Goal: Information Seeking & Learning: Learn about a topic

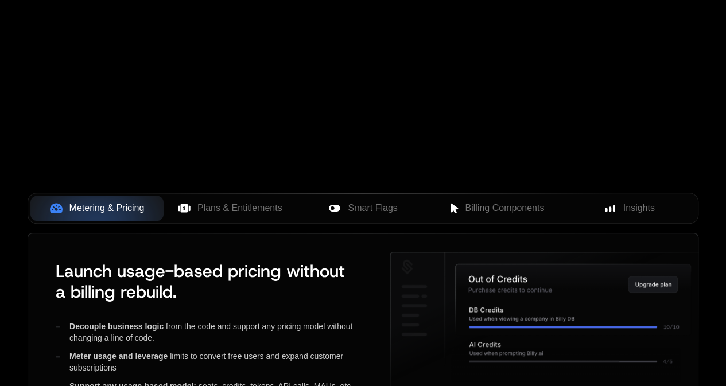
scroll to position [345, 0]
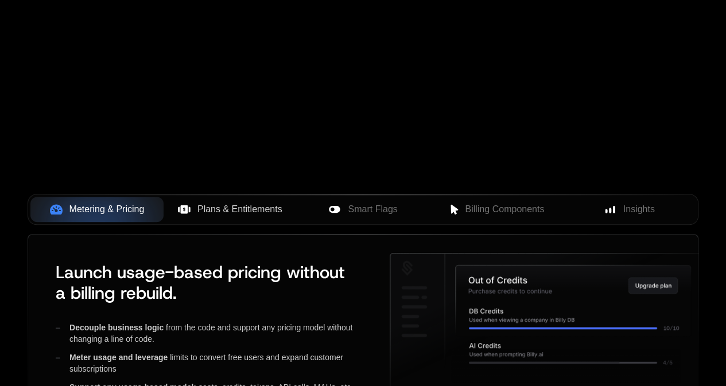
click at [223, 205] on span "Plans & Entitlements" at bounding box center [240, 210] width 85 height 14
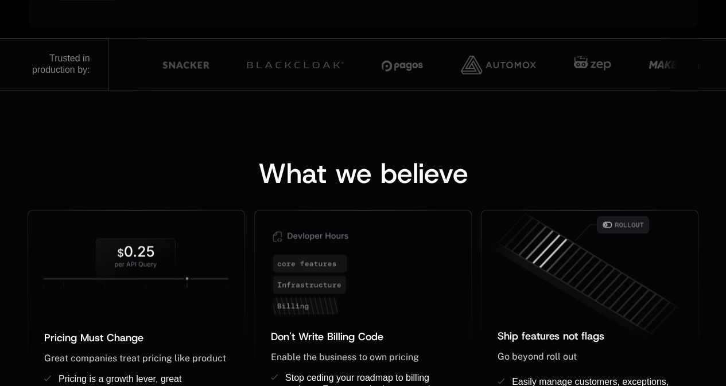
scroll to position [965, 0]
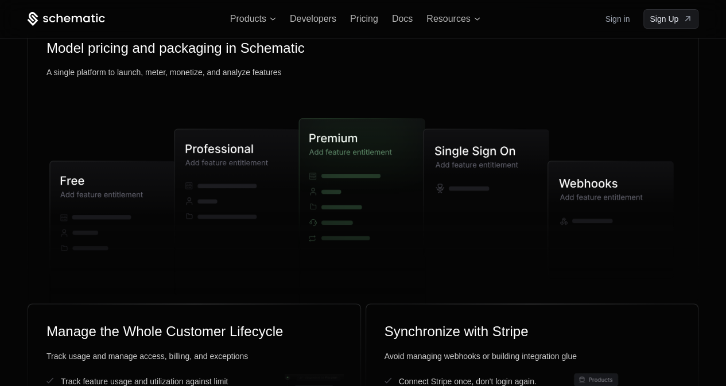
scroll to position [2905, 0]
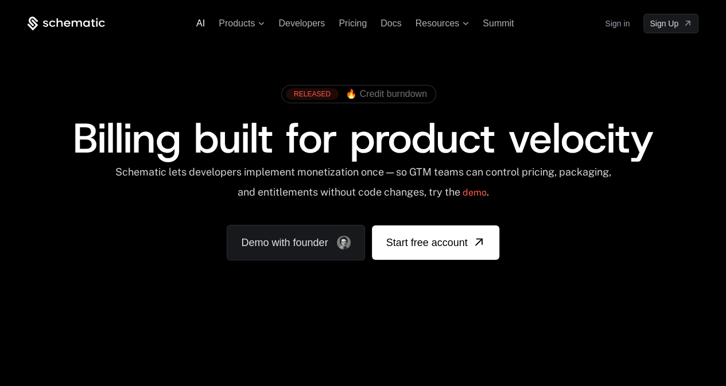
click at [200, 25] on span "AI" at bounding box center [200, 23] width 9 height 10
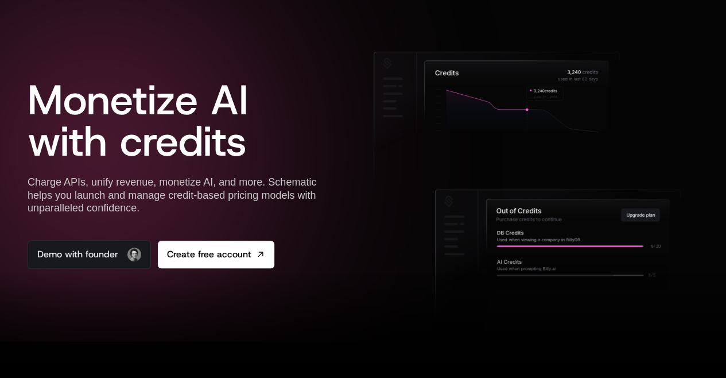
scroll to position [34, 0]
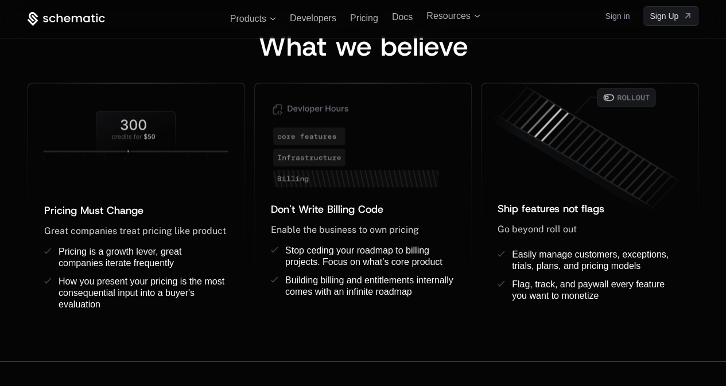
scroll to position [837, 0]
